Goal: Check status: Check status

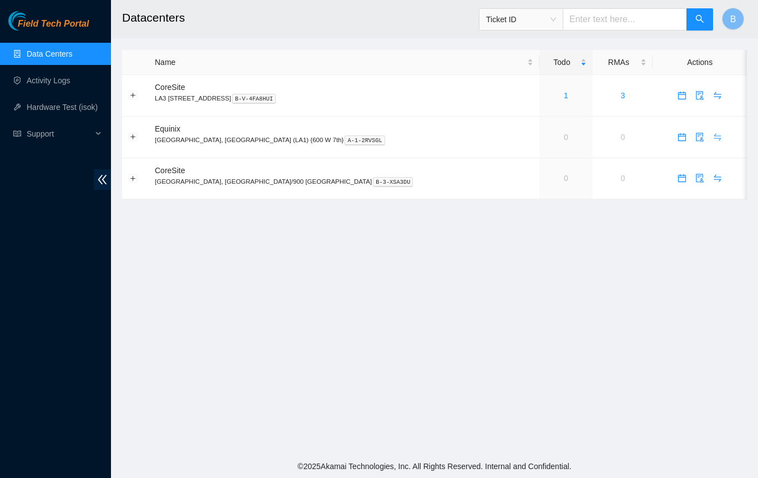
click at [714, 136] on icon "swap" at bounding box center [717, 136] width 7 height 7
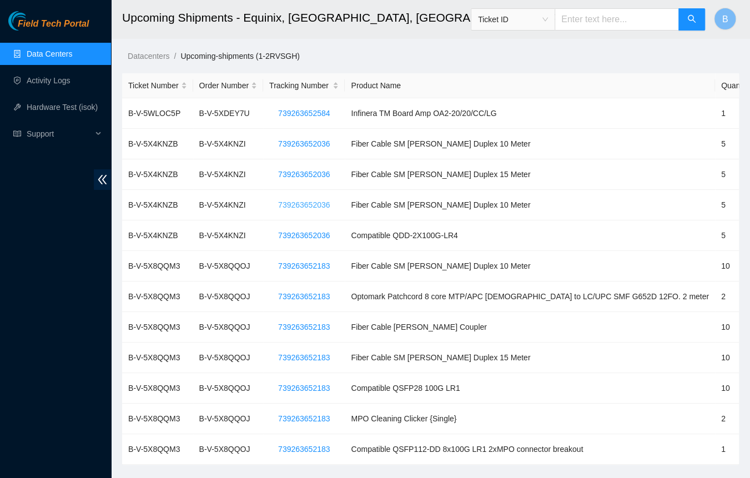
click at [318, 201] on span "739263652036" at bounding box center [304, 205] width 52 height 12
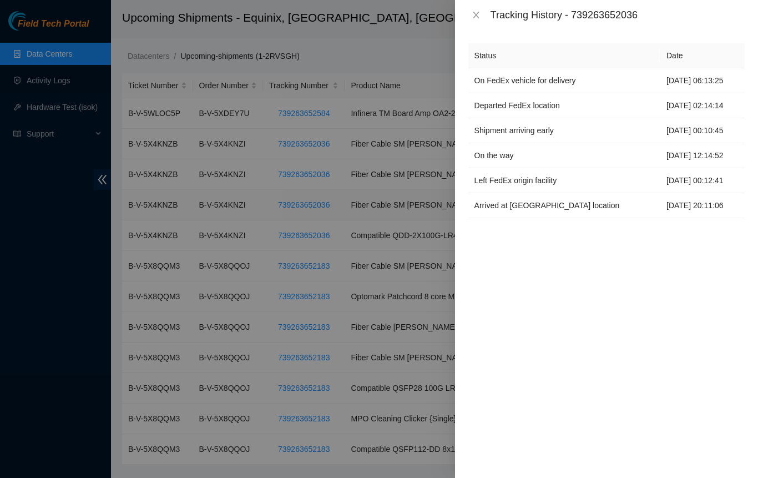
click at [474, 1] on div "Tracking History - 739263652036" at bounding box center [606, 15] width 303 height 30
click at [474, 11] on icon "close" at bounding box center [476, 15] width 9 height 9
